Goal: Transaction & Acquisition: Purchase product/service

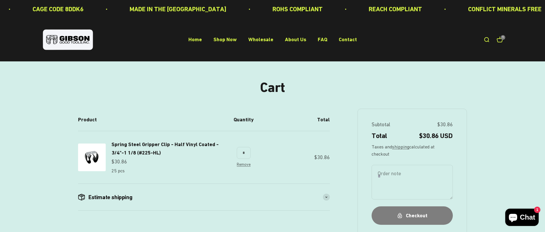
scroll to position [29, 0]
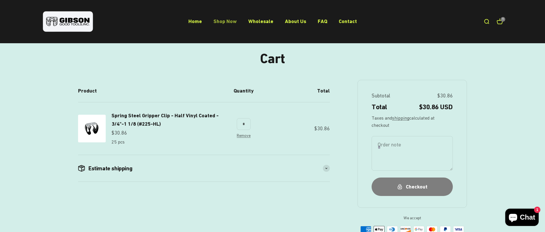
click at [225, 20] on link "Shop Now" at bounding box center [224, 21] width 23 height 6
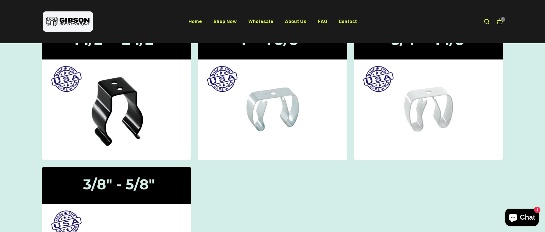
scroll to position [58, 0]
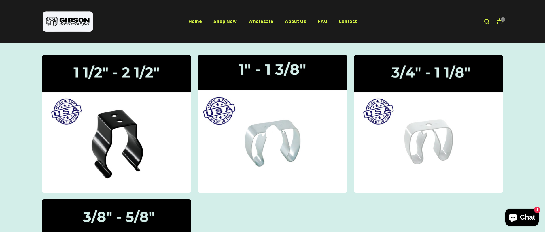
click at [273, 124] on div "Gripper Clips | 1" - 1 3/8"" at bounding box center [272, 124] width 14 height 0
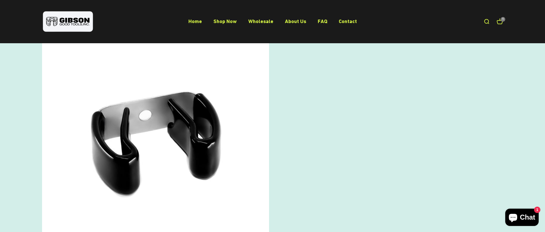
scroll to position [345, 0]
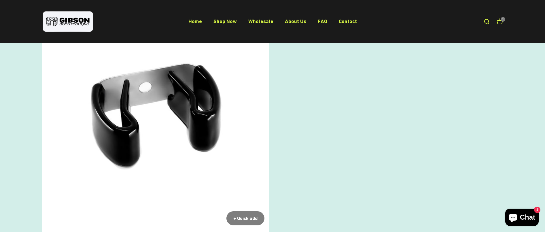
click at [142, 121] on img at bounding box center [155, 116] width 227 height 227
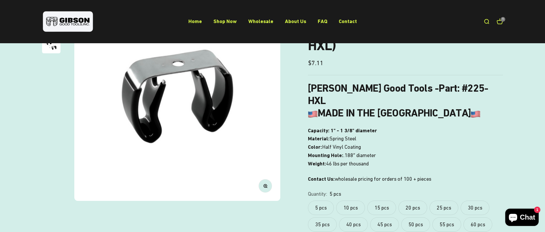
scroll to position [86, 0]
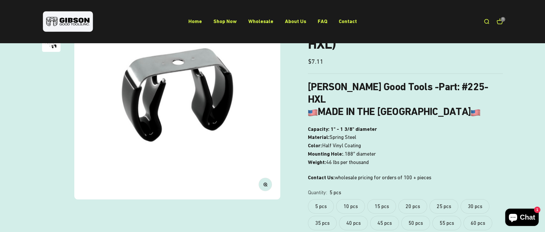
click at [354, 199] on label "10 pcs" at bounding box center [350, 206] width 29 height 14
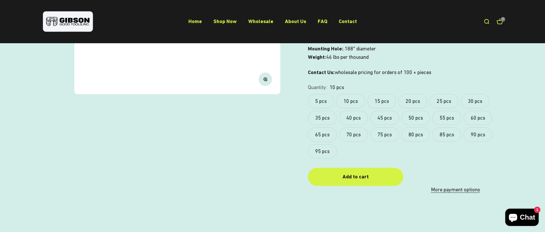
scroll to position [201, 0]
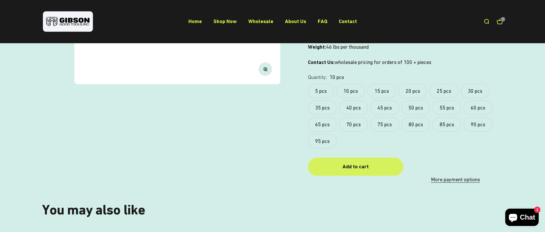
click at [359, 162] on div "Add to cart" at bounding box center [355, 166] width 72 height 8
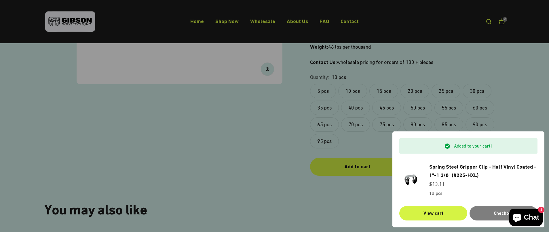
click at [319, 200] on div at bounding box center [274, 116] width 549 height 232
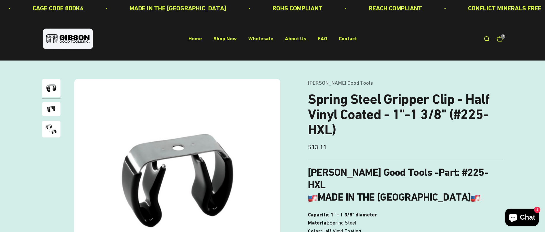
scroll to position [0, 0]
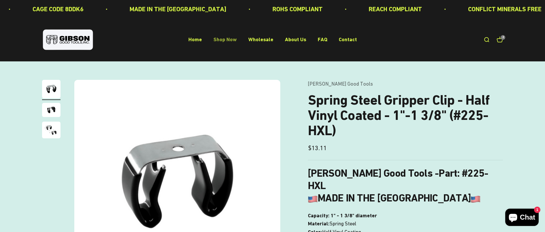
click at [229, 39] on link "Shop Now" at bounding box center [224, 40] width 23 height 6
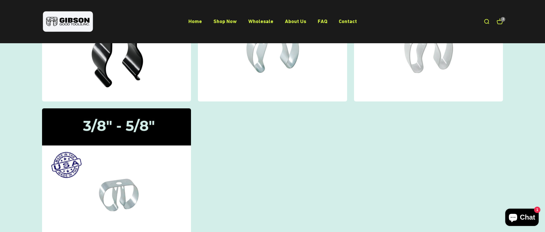
scroll to position [201, 0]
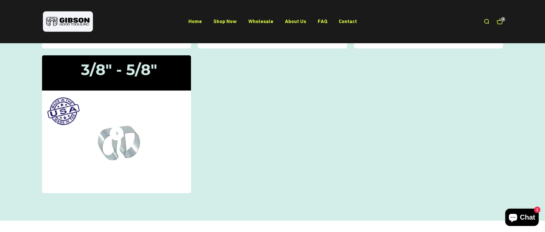
click at [121, 136] on icon at bounding box center [117, 133] width 14 height 14
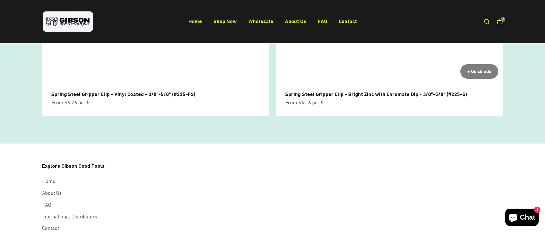
scroll to position [113, 0]
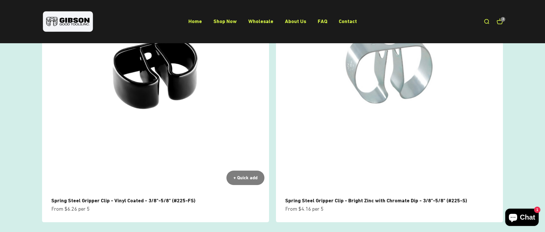
click at [158, 70] on img at bounding box center [155, 76] width 227 height 227
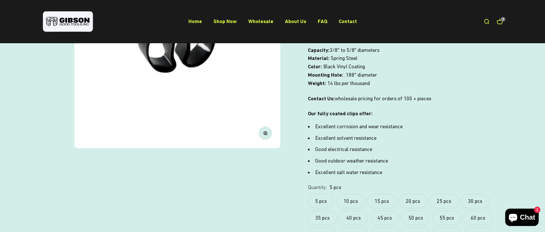
scroll to position [173, 0]
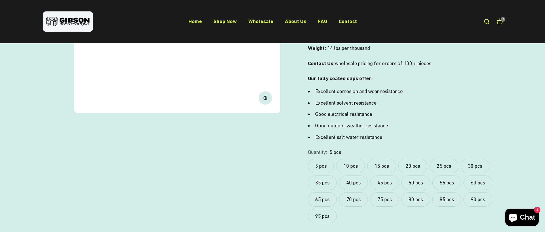
click at [347, 164] on label "10 pcs" at bounding box center [350, 166] width 29 height 14
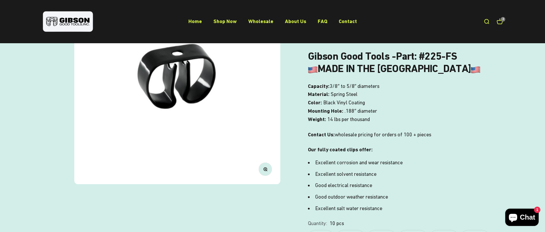
scroll to position [173, 0]
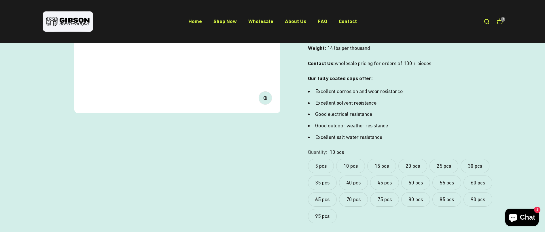
click at [320, 166] on label "5 pcs" at bounding box center [321, 166] width 26 height 14
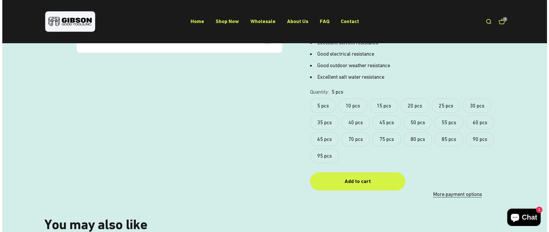
scroll to position [201, 0]
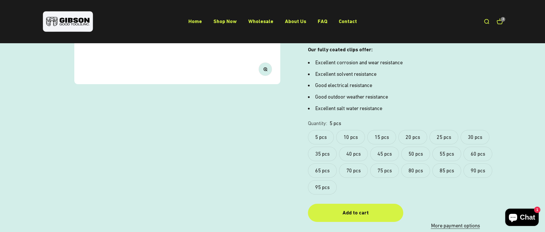
click at [354, 136] on label "10 pcs" at bounding box center [350, 137] width 29 height 14
click at [366, 210] on div "Add to cart" at bounding box center [355, 212] width 72 height 8
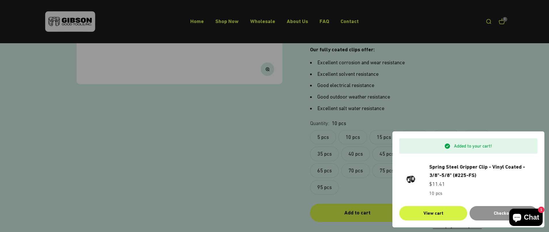
click at [493, 213] on div "Checkout" at bounding box center [503, 212] width 54 height 7
